Goal: Transaction & Acquisition: Download file/media

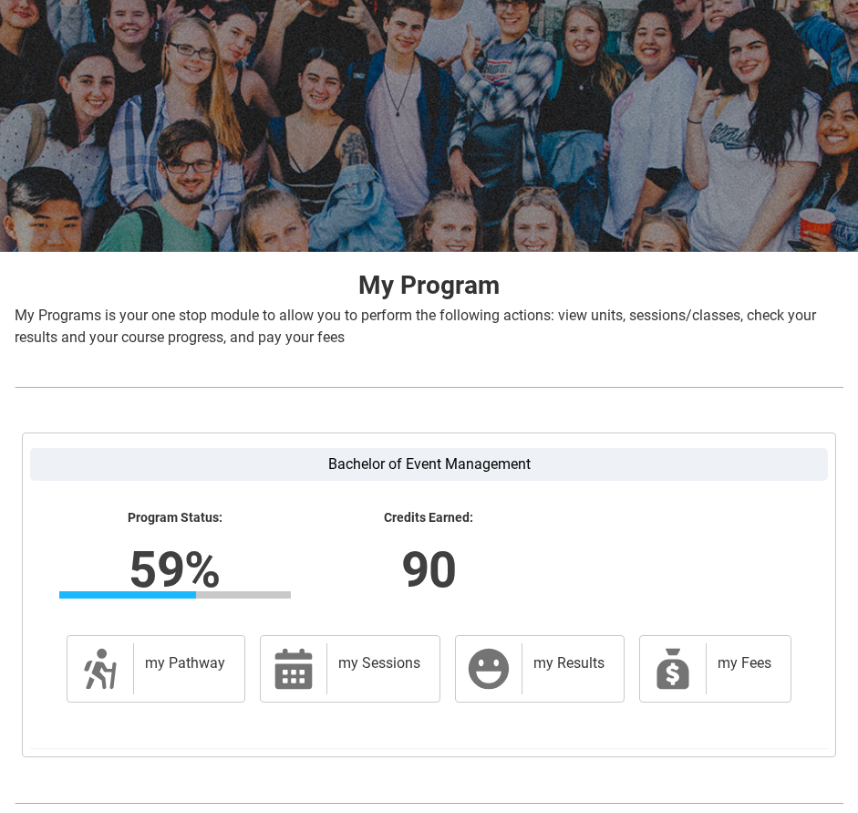
scroll to position [200, 0]
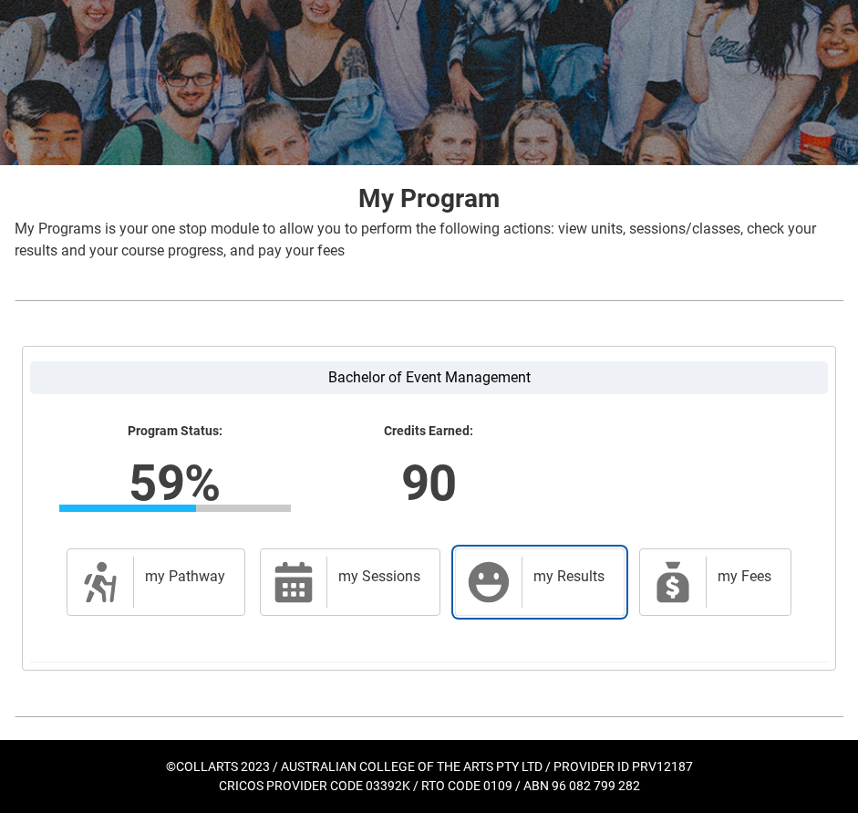
click at [517, 598] on link "my Results my Results" at bounding box center [540, 582] width 170 height 68
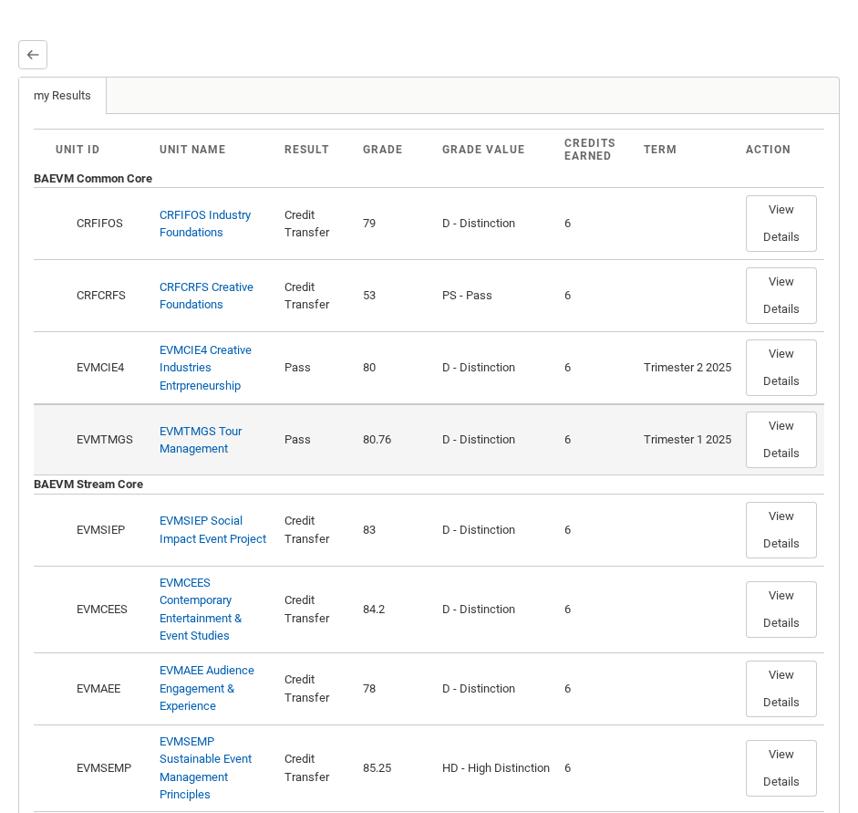
scroll to position [341, 0]
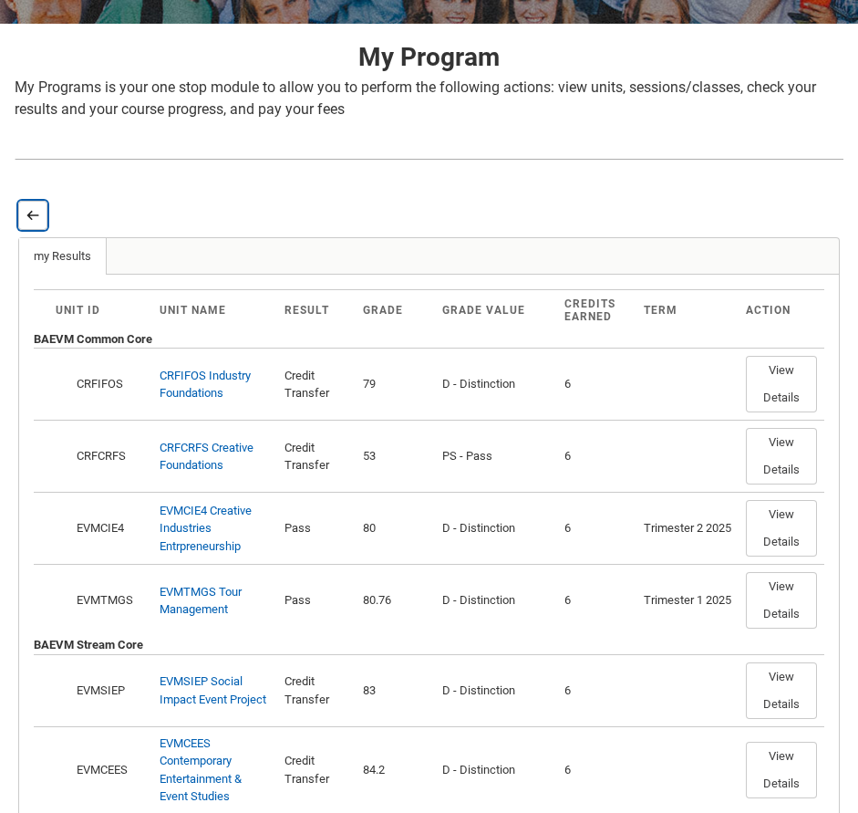
click at [37, 210] on lightning-primitive-icon "button" at bounding box center [32, 215] width 13 height 14
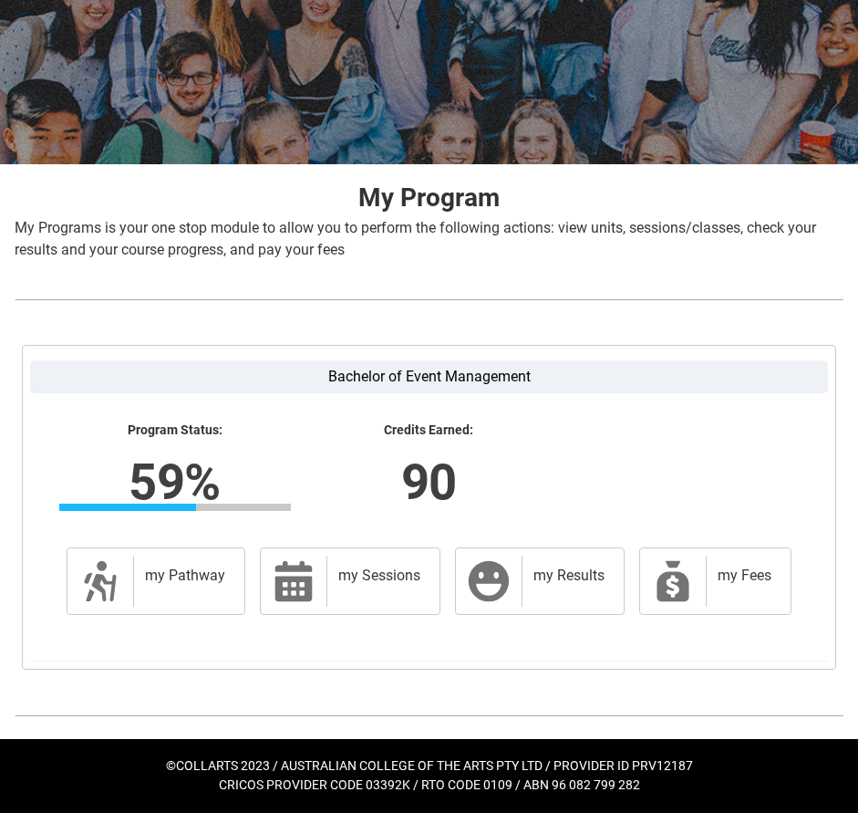
scroll to position [200, 0]
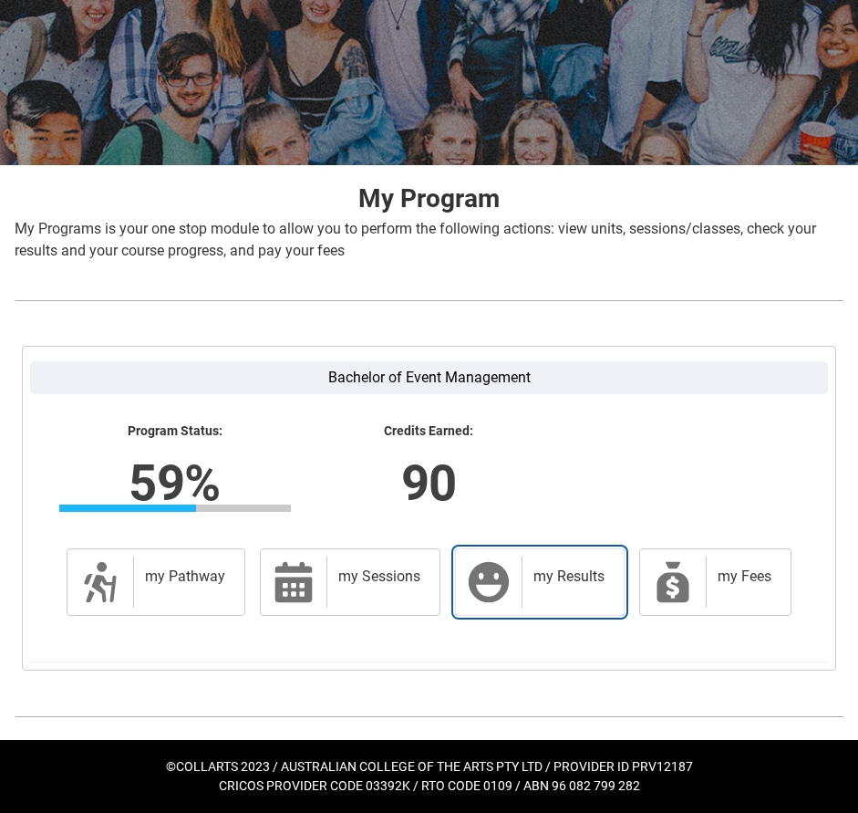
click at [532, 600] on div "my Results" at bounding box center [569, 582] width 95 height 51
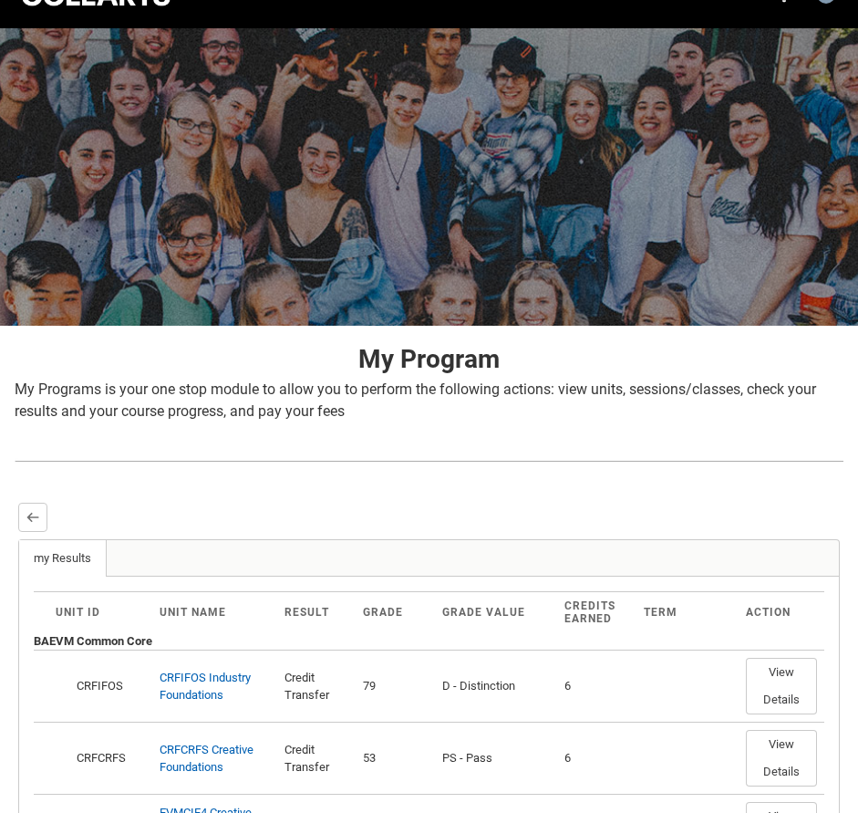
scroll to position [0, 0]
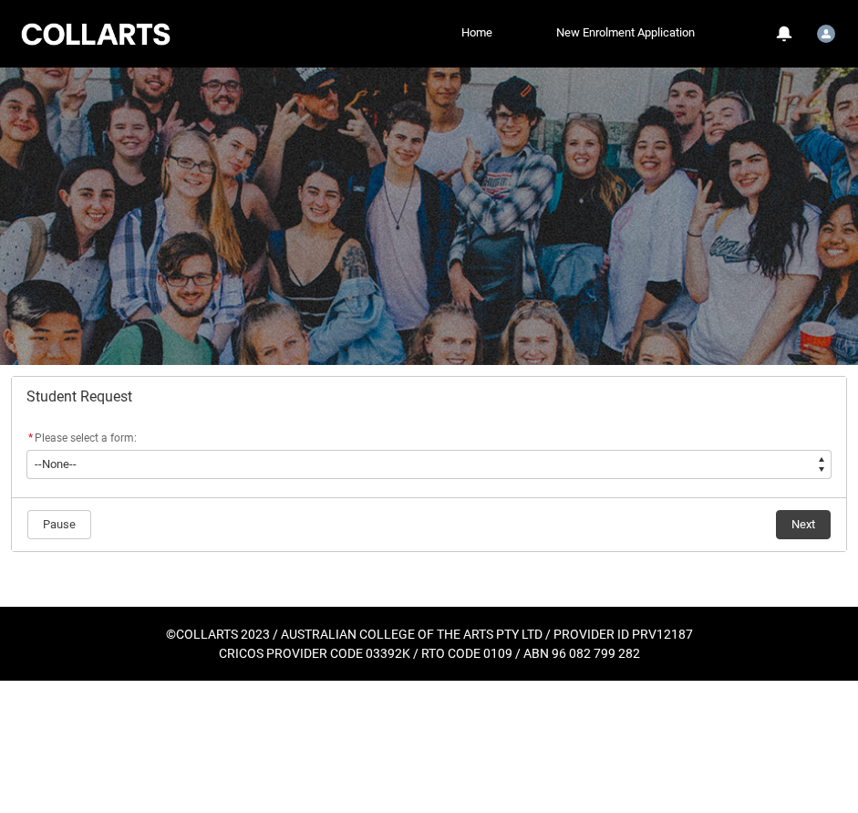
click at [297, 447] on div "* Please select a form:" at bounding box center [429, 439] width 806 height 22
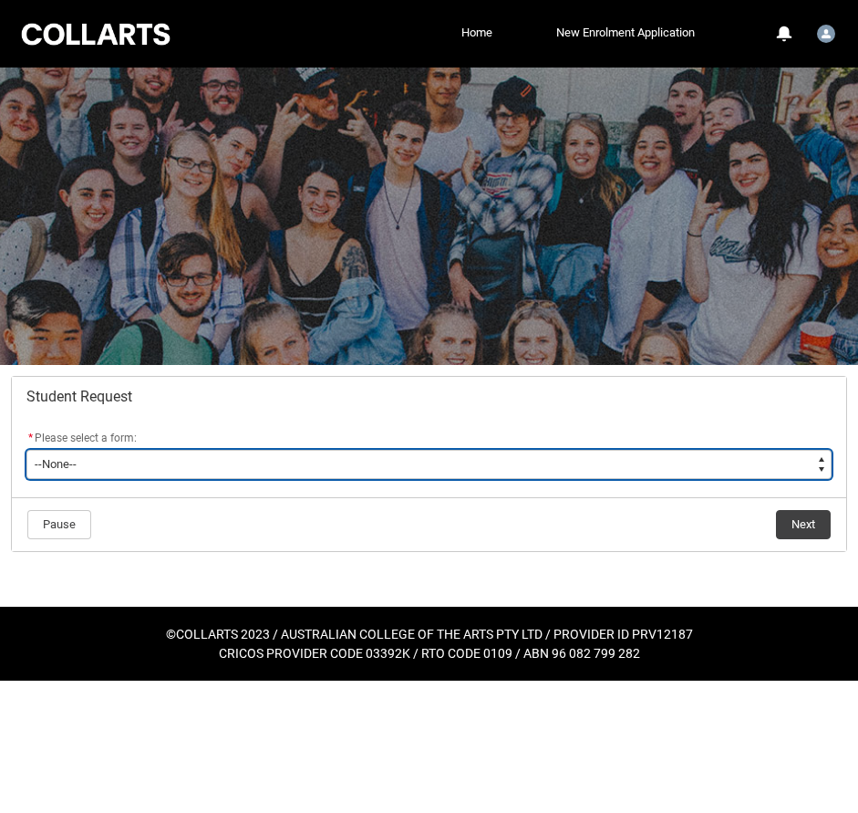
click at [295, 463] on select "--None-- Academic Transcript Application to Appeal Assignment Extension Change …" at bounding box center [429, 464] width 806 height 29
type lightning-select "Academic_Transcript_Choice"
select select "Academic_Transcript_Choice"
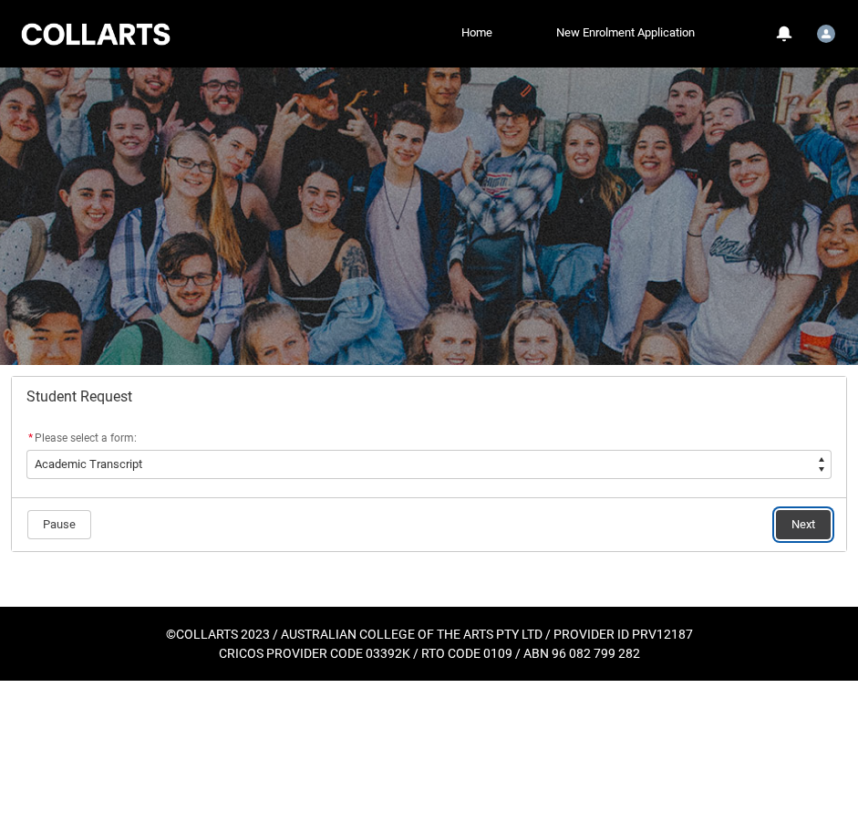
click at [798, 537] on button "Next" at bounding box center [803, 524] width 55 height 29
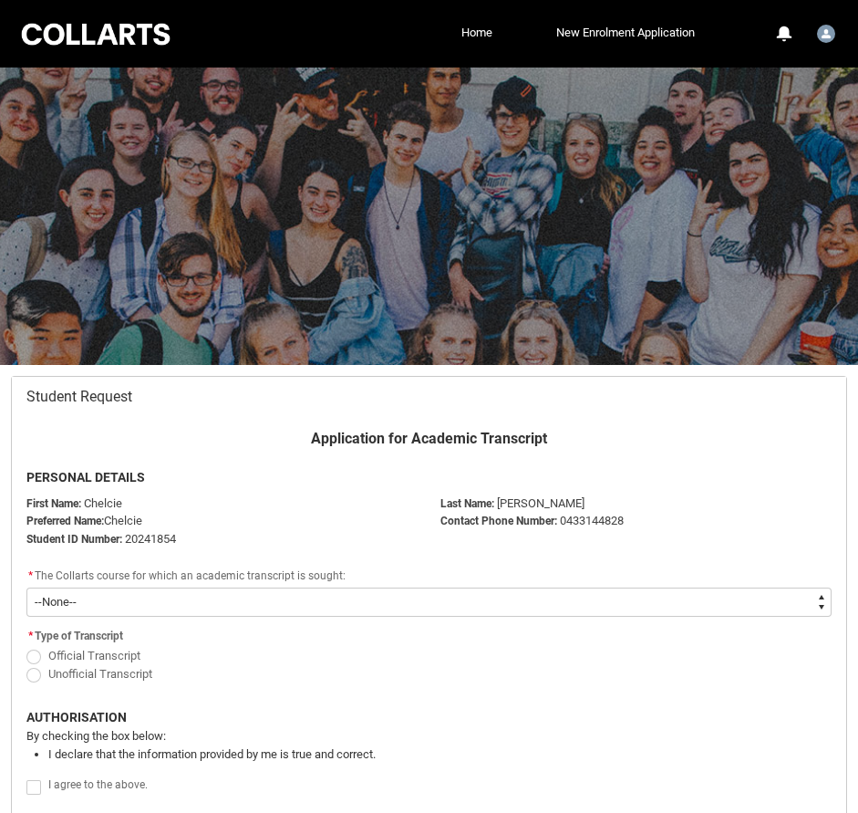
scroll to position [175, 0]
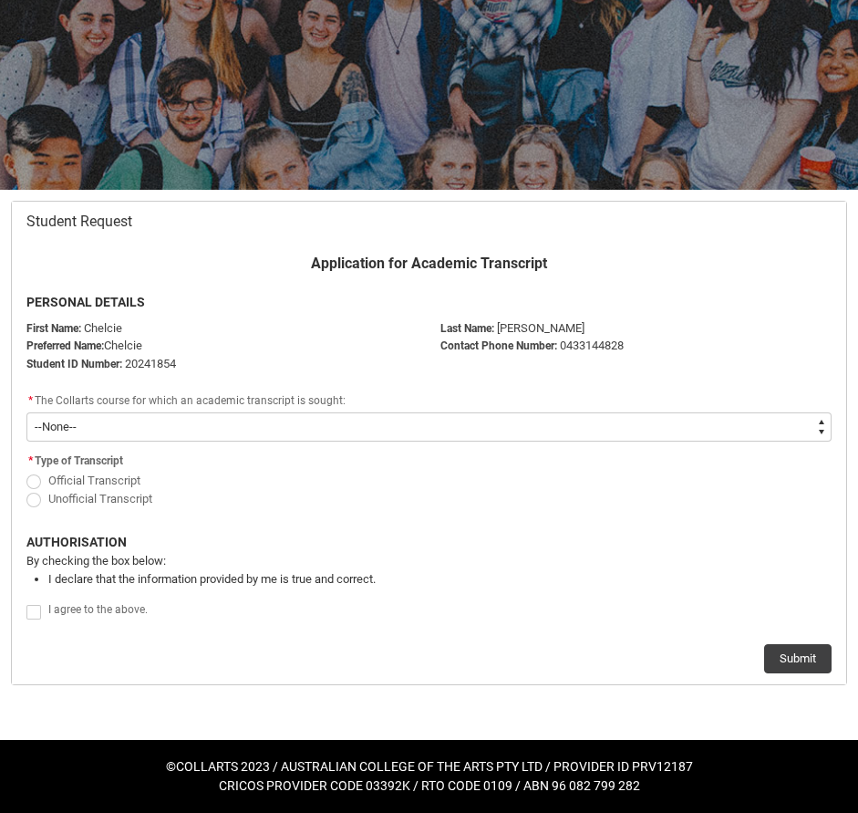
click at [208, 421] on select "--None-- Bachelor of Event Management" at bounding box center [429, 426] width 806 height 29
type lightning-select "recordPicklist_ProgramEnrollment_Transcript.a0jOZ000003EdW1YAK"
select select "recordPicklist_ProgramEnrollment_Transcript.a0jOZ000003EdW1YAK"
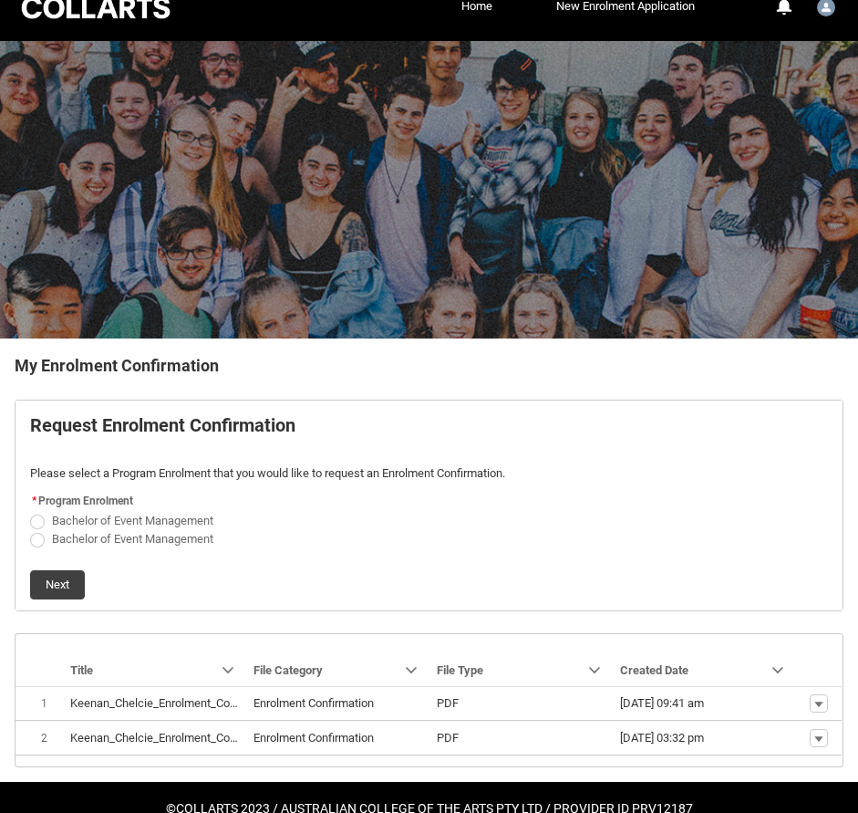
scroll to position [30, 0]
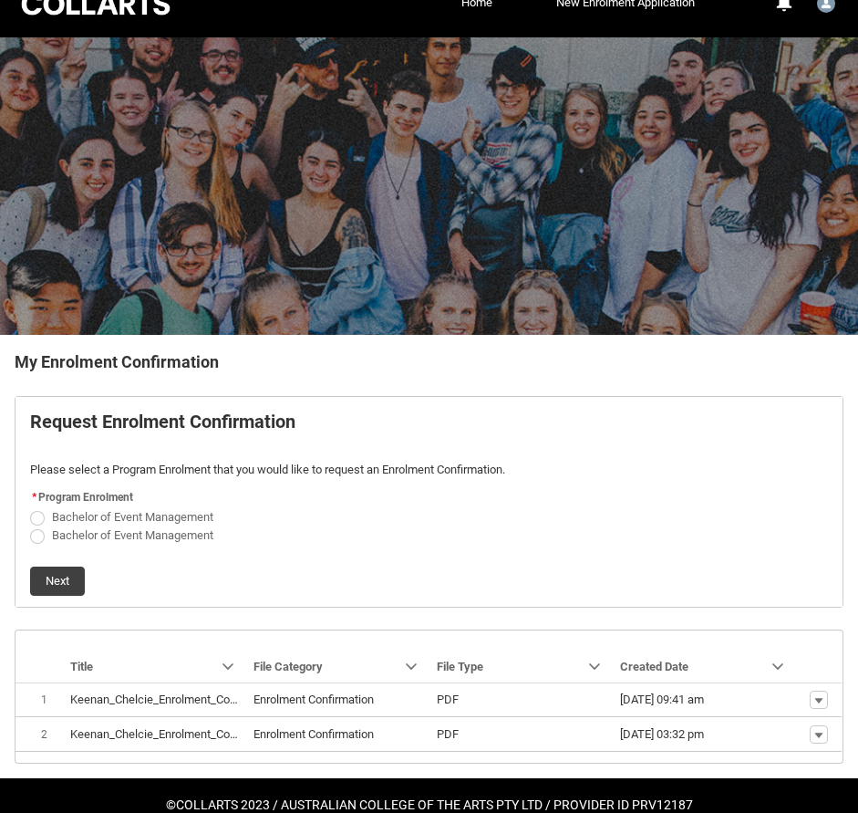
click at [38, 515] on span "REDU_Generate_Enrolment_Confirmation flow" at bounding box center [37, 518] width 15 height 15
click at [30, 507] on input "Bachelor of Event Management" at bounding box center [29, 506] width 1 height 1
radio input "true"
click at [34, 545] on flowruntime-screen-field "* Program Enrolment Bachelor of Event Management Bachelor of Event Management" at bounding box center [429, 518] width 820 height 67
click at [35, 540] on span "REDU_Generate_Enrolment_Confirmation flow" at bounding box center [37, 536] width 15 height 15
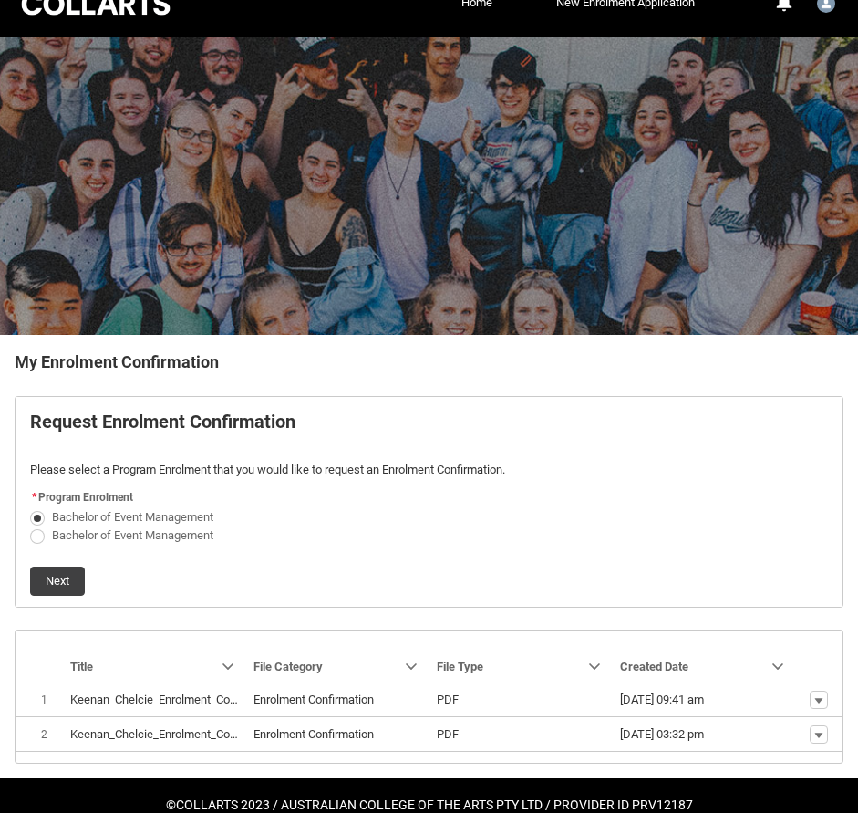
click at [30, 525] on input "Bachelor of Event Management" at bounding box center [29, 525] width 1 height 1
radio input "true"
click at [35, 540] on span "REDU_Generate_Enrolment_Confirmation flow" at bounding box center [37, 536] width 15 height 15
click at [30, 525] on input "Bachelor of Event Management" at bounding box center [29, 525] width 1 height 1
click at [30, 522] on label "Bachelor of Event Management" at bounding box center [125, 516] width 191 height 14
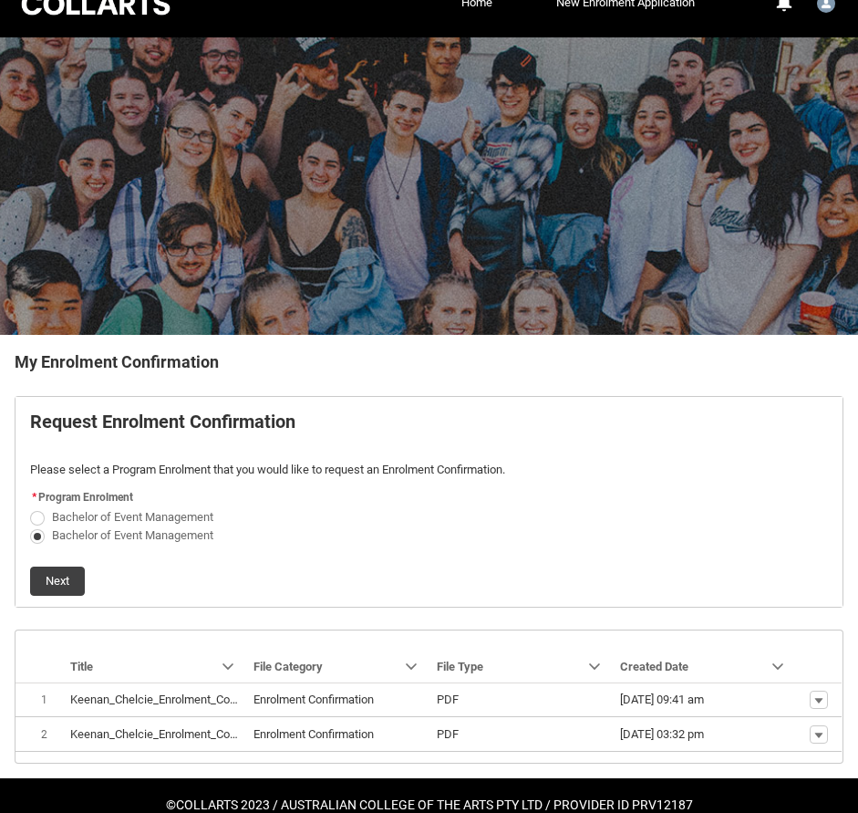
click at [30, 507] on input "Bachelor of Event Management" at bounding box center [29, 506] width 1 height 1
radio input "true"
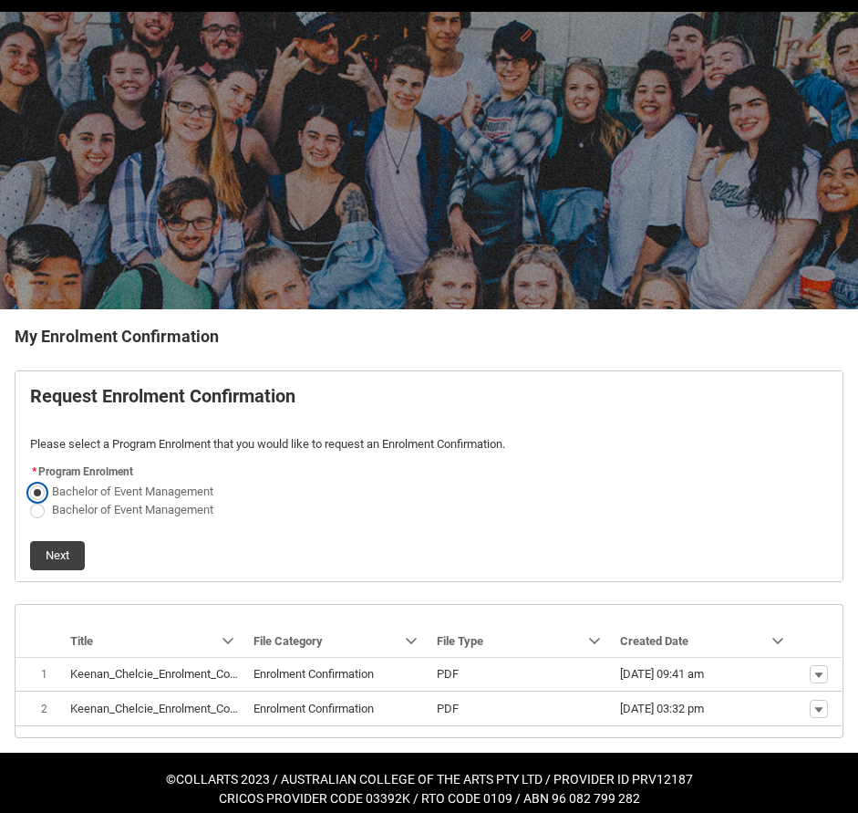
scroll to position [69, 0]
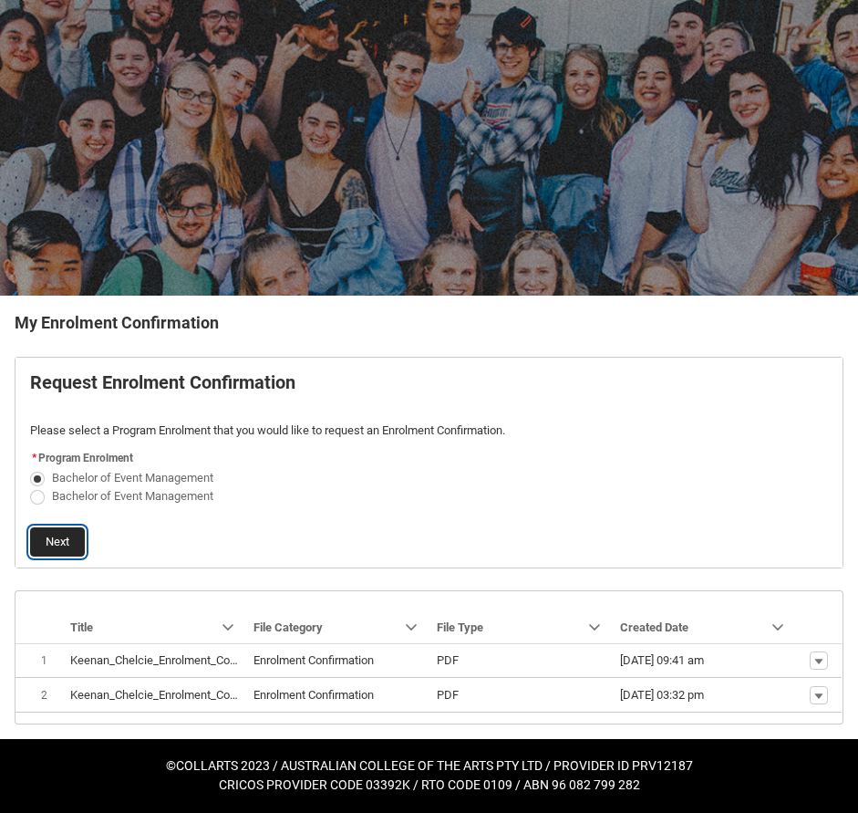
click at [68, 547] on button "Next" at bounding box center [57, 541] width 55 height 29
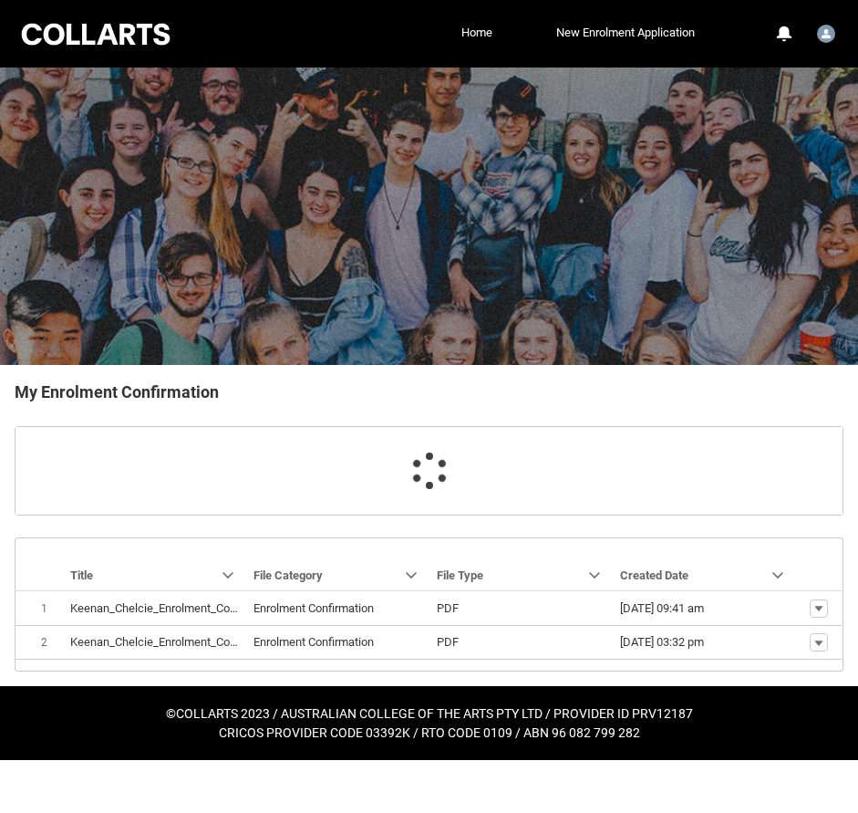
scroll to position [3, 0]
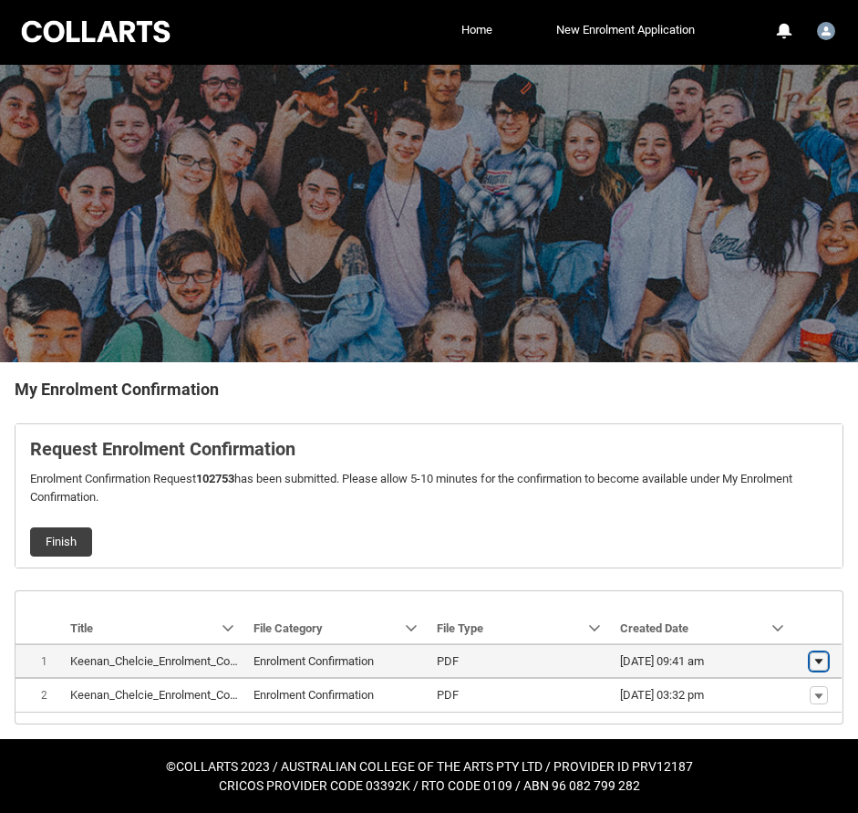
click at [820, 663] on lightning-primitive-icon "button" at bounding box center [819, 661] width 11 height 13
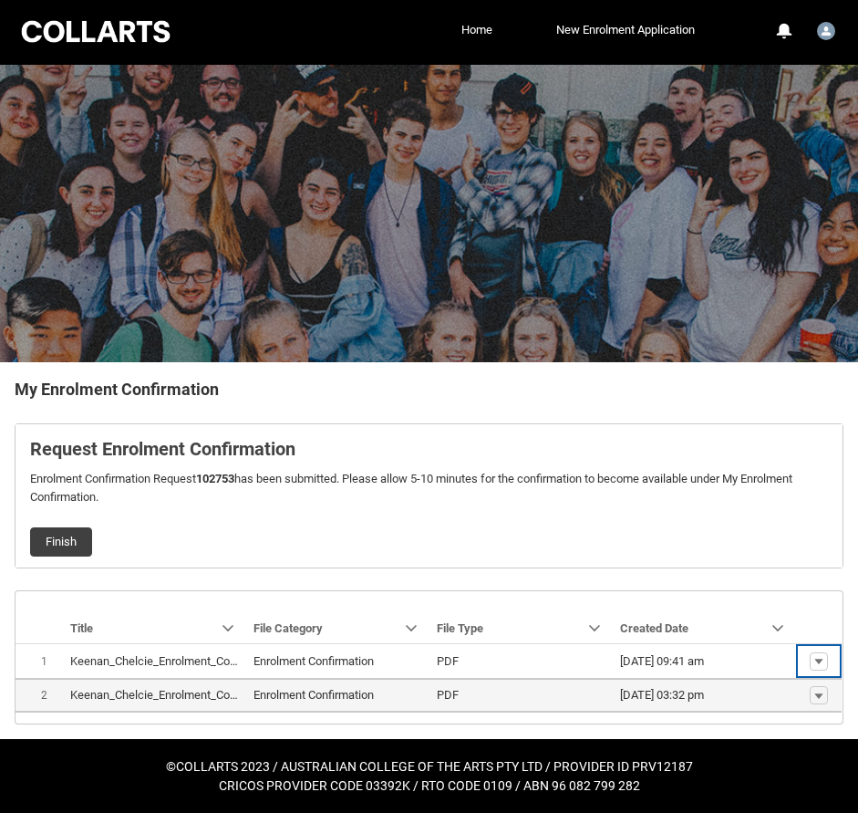
click at [582, 698] on span "PDF" at bounding box center [521, 695] width 169 height 18
click at [825, 693] on button "Show actions" at bounding box center [819, 695] width 18 height 18
click at [780, 661] on span "Download" at bounding box center [778, 668] width 50 height 16
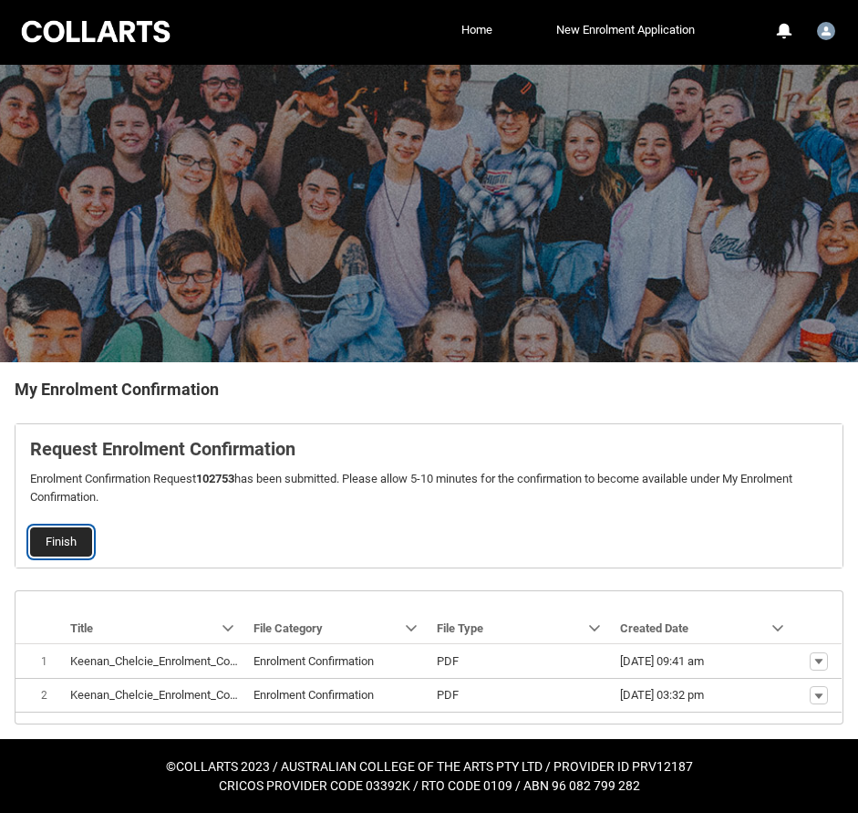
click at [57, 533] on button "Finish" at bounding box center [61, 541] width 62 height 29
